Goal: Task Accomplishment & Management: Use online tool/utility

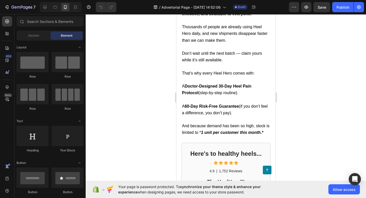
scroll to position [1910, 0]
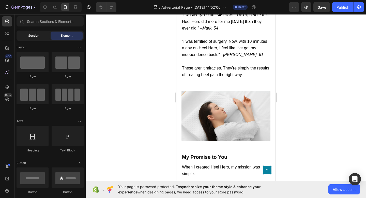
click at [29, 36] on span "Section" at bounding box center [33, 35] width 11 height 5
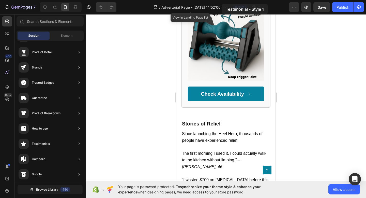
scroll to position [1744, 0]
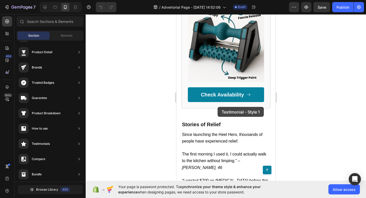
drag, startPoint x: 301, startPoint y: 67, endPoint x: 221, endPoint y: 127, distance: 99.8
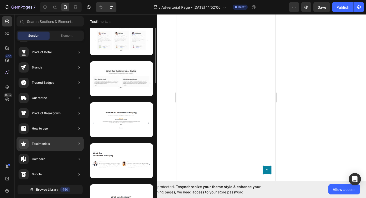
scroll to position [0, 0]
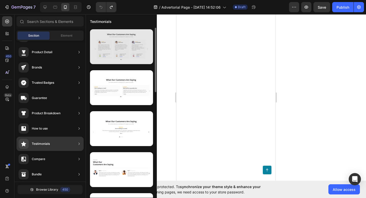
click at [133, 48] on div at bounding box center [121, 46] width 63 height 35
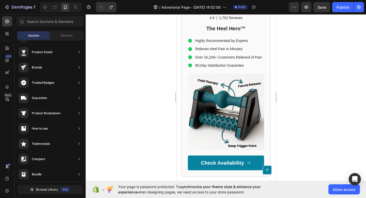
scroll to position [1894, 0]
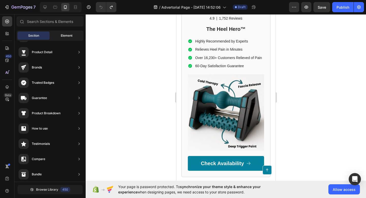
click at [70, 36] on span "Element" at bounding box center [67, 35] width 12 height 5
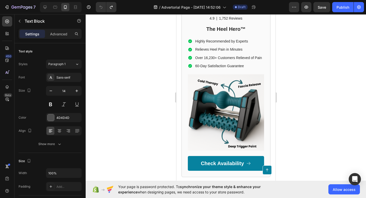
click at [308, 78] on div at bounding box center [226, 105] width 280 height 183
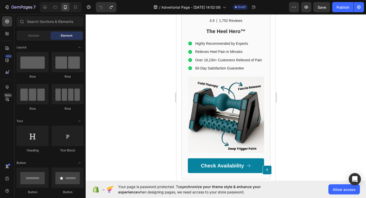
scroll to position [1894, 0]
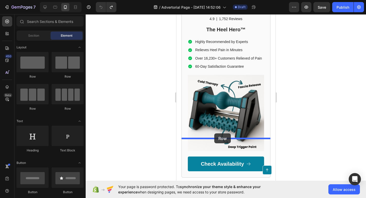
drag, startPoint x: 199, startPoint y: 76, endPoint x: 214, endPoint y: 133, distance: 59.4
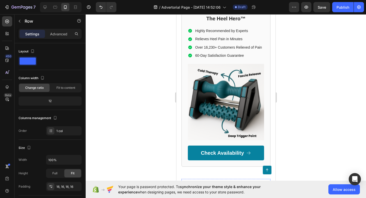
scroll to position [1909, 0]
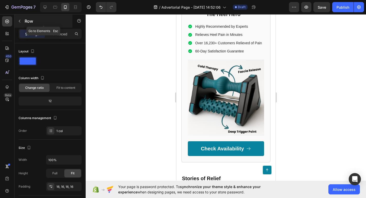
click at [24, 23] on div "Row" at bounding box center [43, 20] width 58 height 13
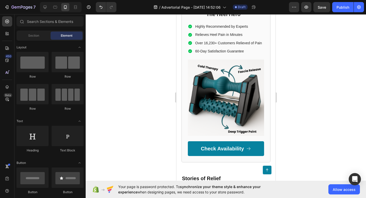
click at [30, 30] on div "Sections(18) Elements(83) Section Element Hero Section Product Detail Brands Tr…" at bounding box center [49, 106] width 71 height 180
click at [31, 35] on span "Section" at bounding box center [33, 35] width 11 height 5
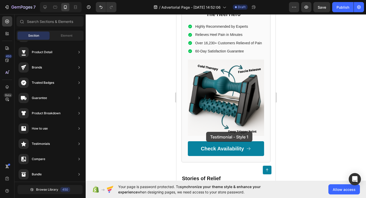
drag, startPoint x: 307, startPoint y: 57, endPoint x: 206, endPoint y: 132, distance: 125.4
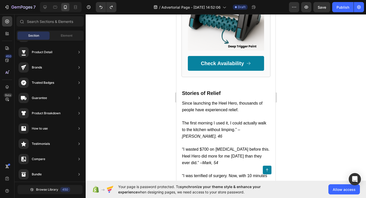
scroll to position [1925, 0]
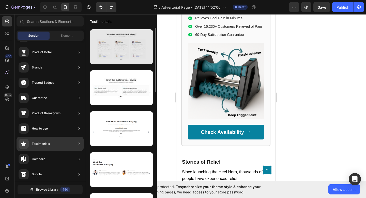
click at [135, 37] on div at bounding box center [121, 46] width 63 height 35
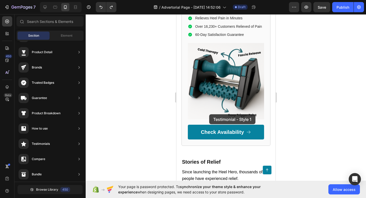
drag, startPoint x: 300, startPoint y: 61, endPoint x: 209, endPoint y: 114, distance: 105.0
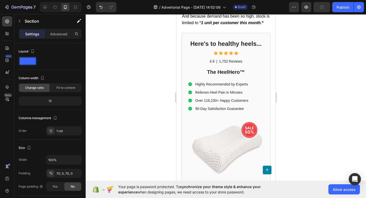
scroll to position [2423, 0]
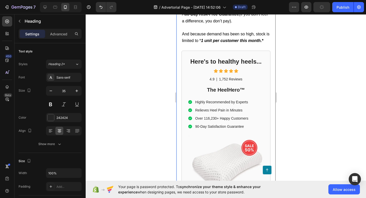
click at [329, 71] on div at bounding box center [226, 105] width 280 height 183
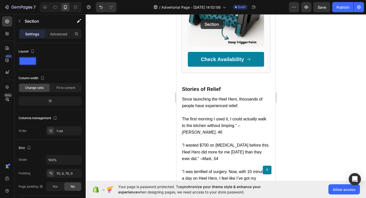
scroll to position [1996, 0]
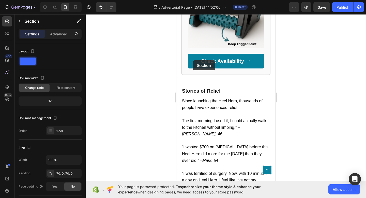
drag, startPoint x: 180, startPoint y: 143, endPoint x: 192, endPoint y: 55, distance: 88.1
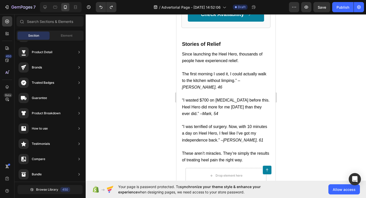
scroll to position [2007, 0]
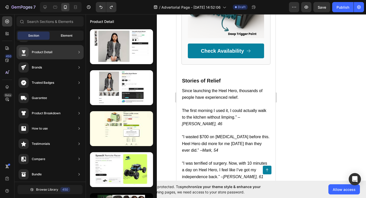
click at [66, 36] on span "Element" at bounding box center [67, 35] width 12 height 5
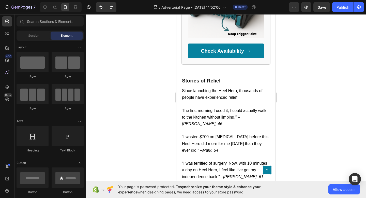
click at [32, 40] on div "Section Element" at bounding box center [50, 35] width 67 height 10
click at [34, 37] on span "Section" at bounding box center [33, 35] width 11 height 5
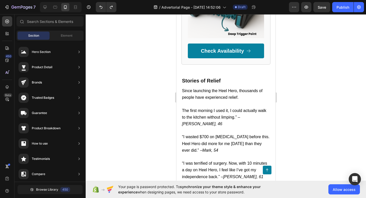
scroll to position [1938, 0]
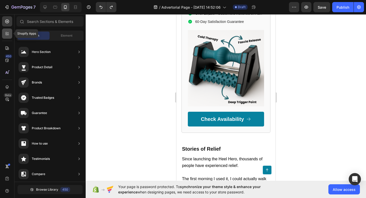
click at [8, 35] on icon at bounding box center [8, 35] width 2 height 2
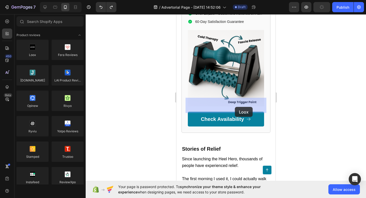
drag, startPoint x: 214, startPoint y: 69, endPoint x: 234, endPoint y: 107, distance: 42.7
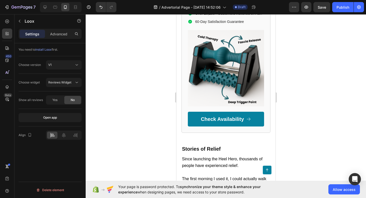
click at [49, 49] on span "install Loox" at bounding box center [43, 50] width 16 height 4
